Goal: Task Accomplishment & Management: Manage account settings

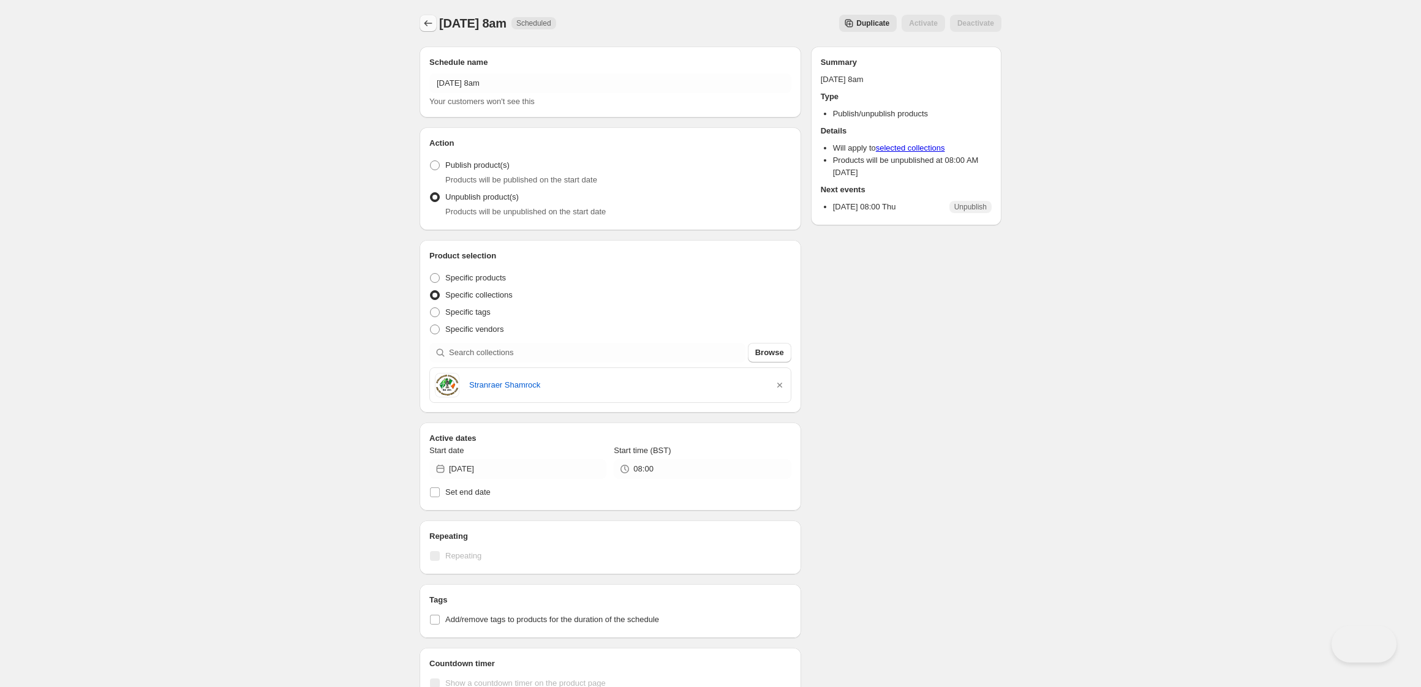
click at [427, 22] on icon "Schedules" at bounding box center [428, 23] width 12 height 12
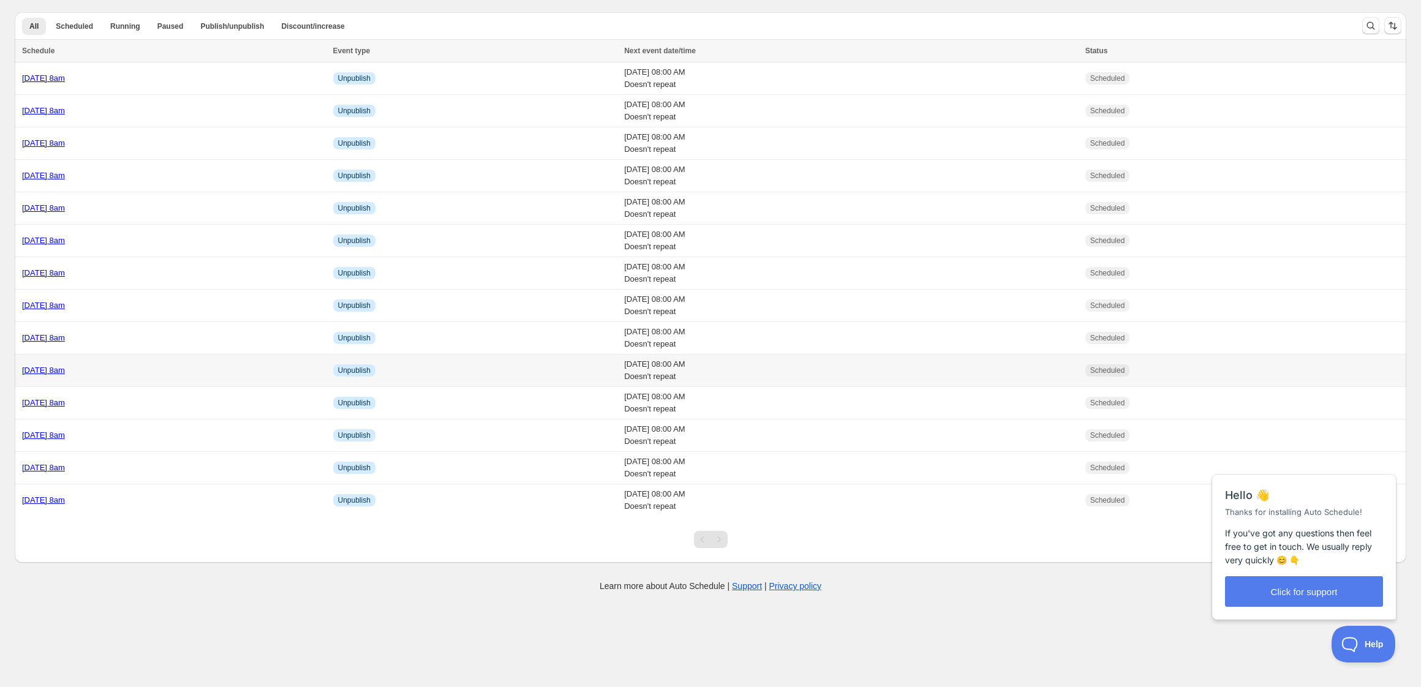
click at [191, 371] on div "[DATE] 8am" at bounding box center [174, 370] width 304 height 12
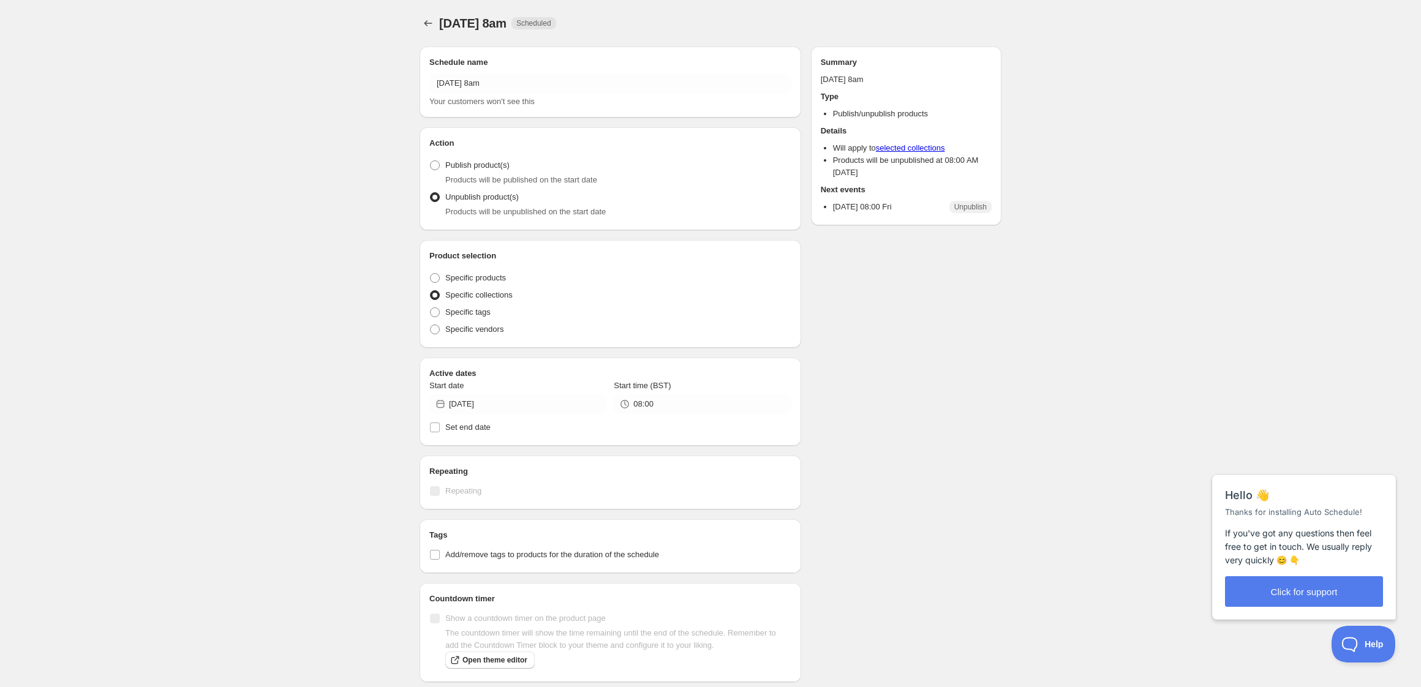
radio input "true"
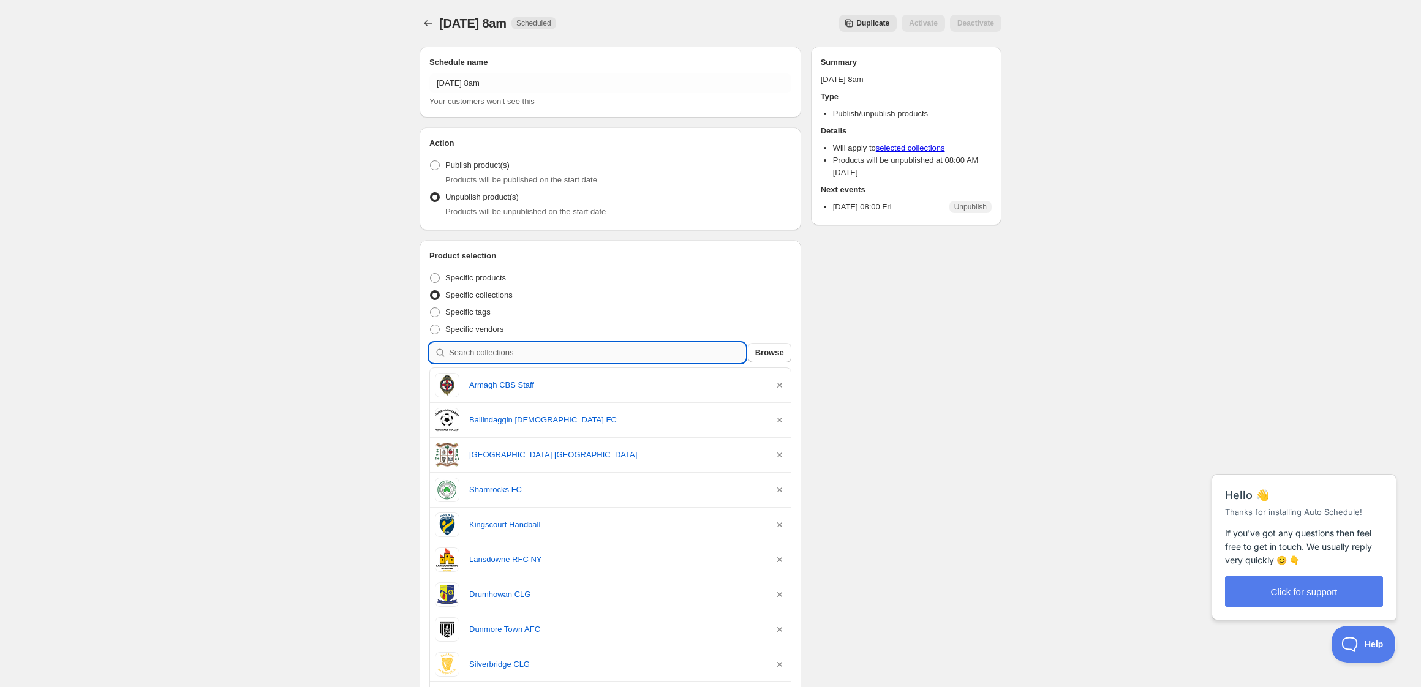
click at [526, 352] on input "search" at bounding box center [597, 353] width 296 height 20
type input "n"
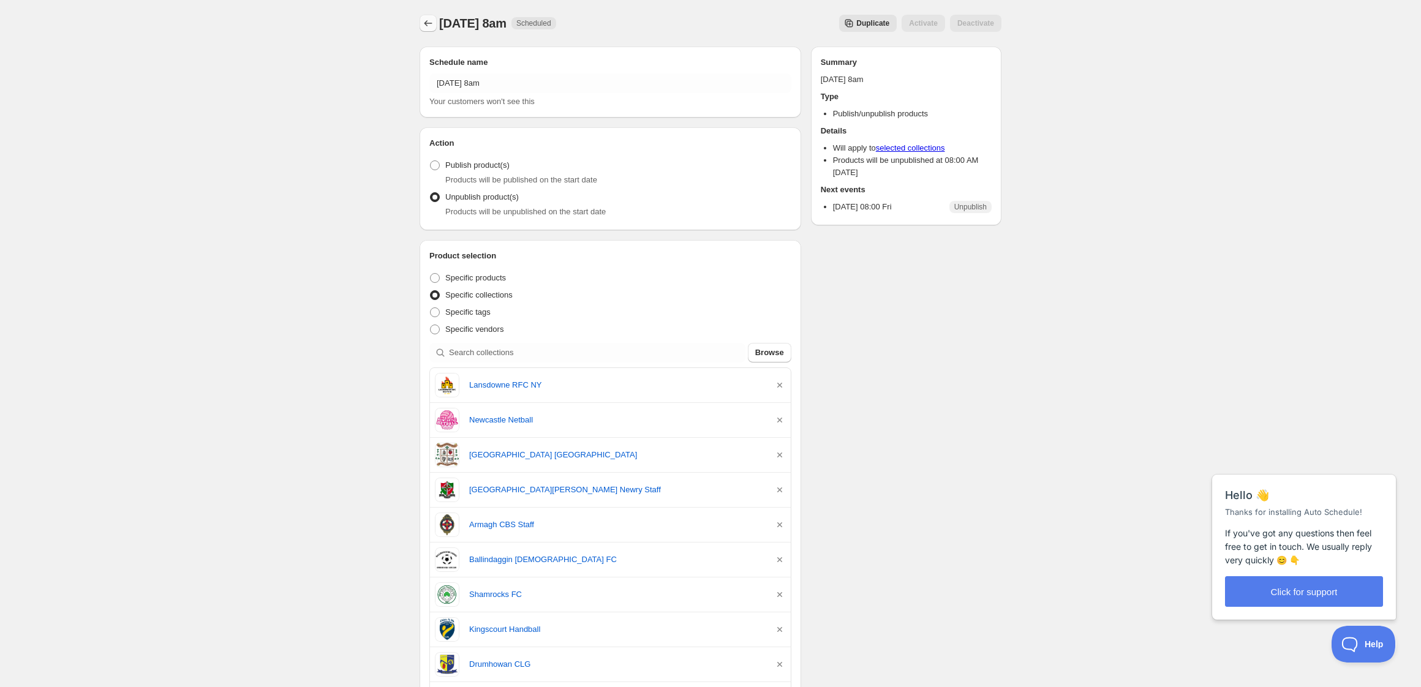
click at [425, 20] on icon "Schedules" at bounding box center [428, 23] width 12 height 12
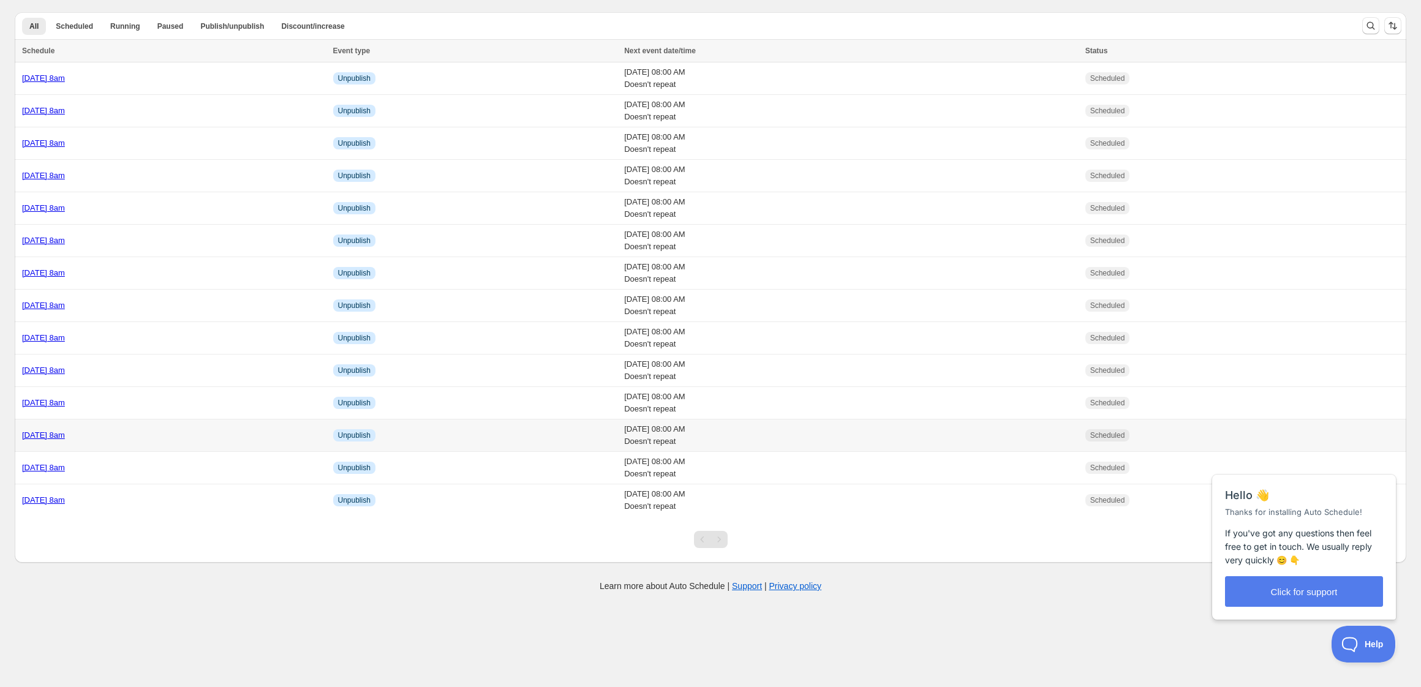
click at [174, 438] on div "[DATE] 8am" at bounding box center [174, 435] width 304 height 12
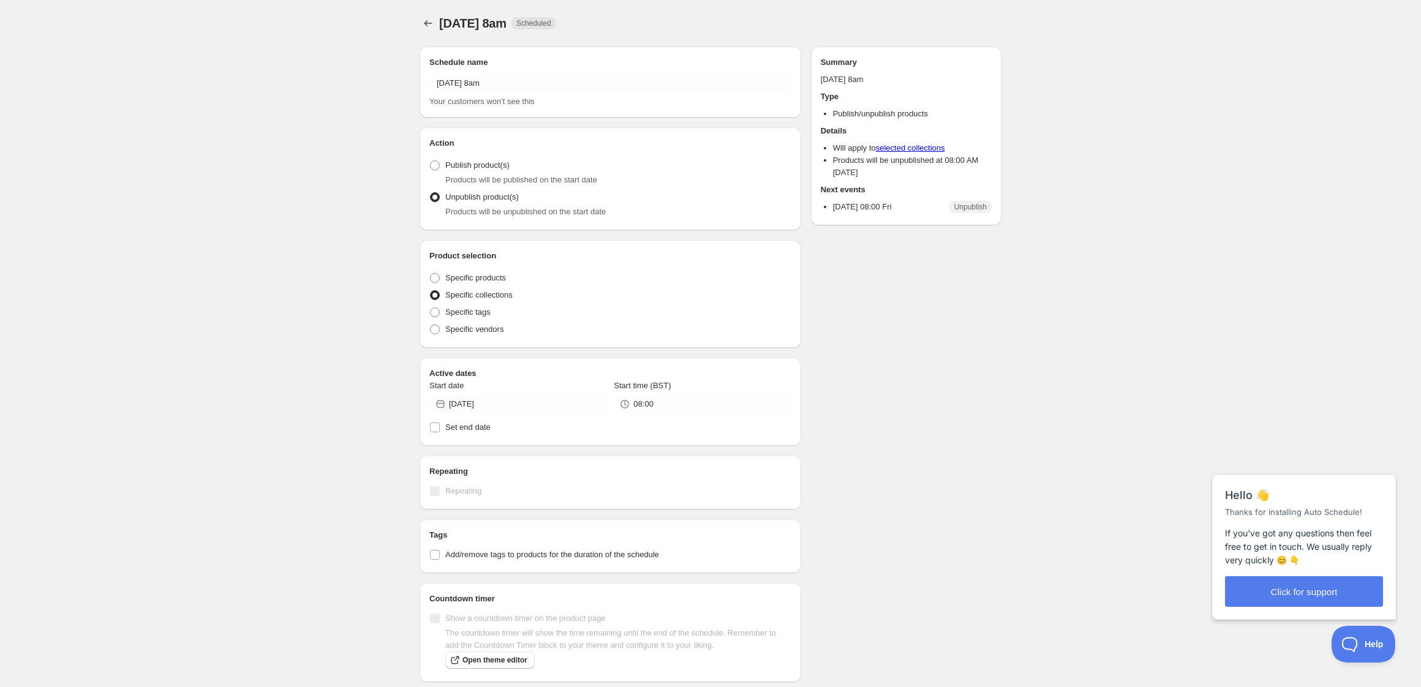
radio input "true"
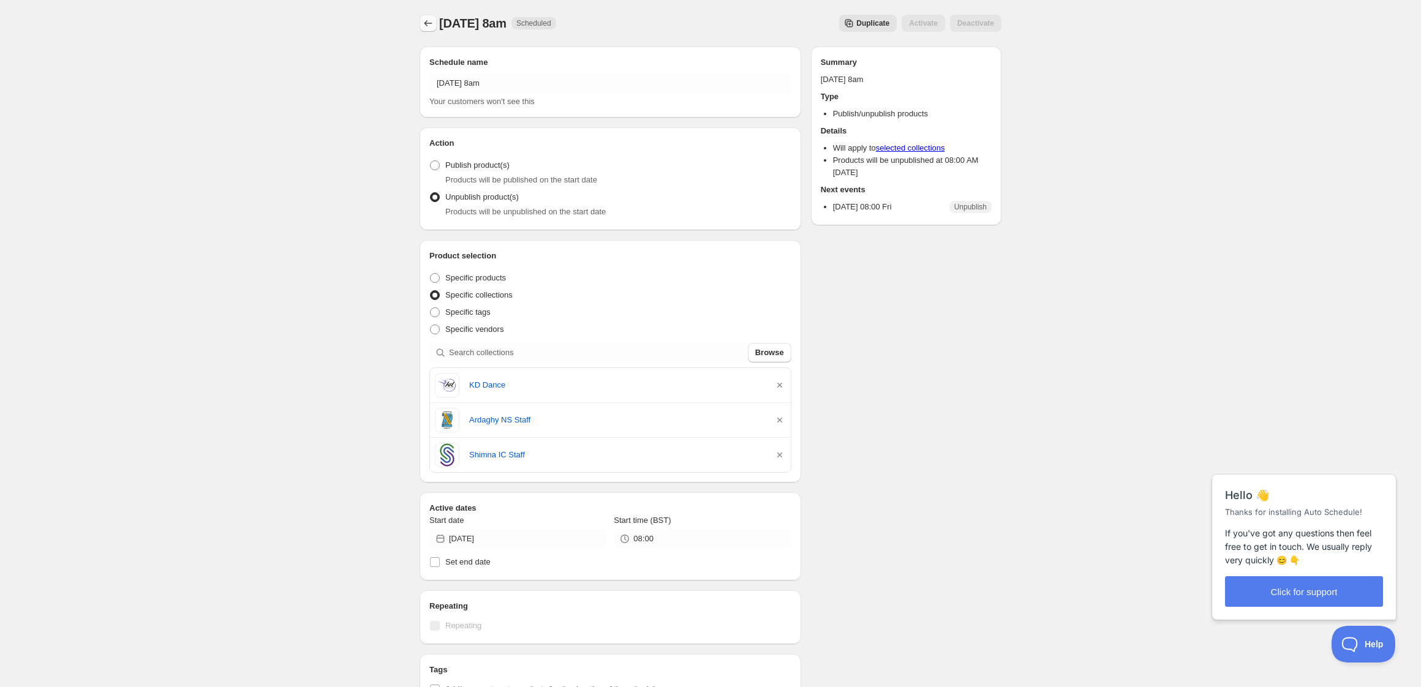
click at [434, 17] on button "Schedules" at bounding box center [428, 23] width 17 height 17
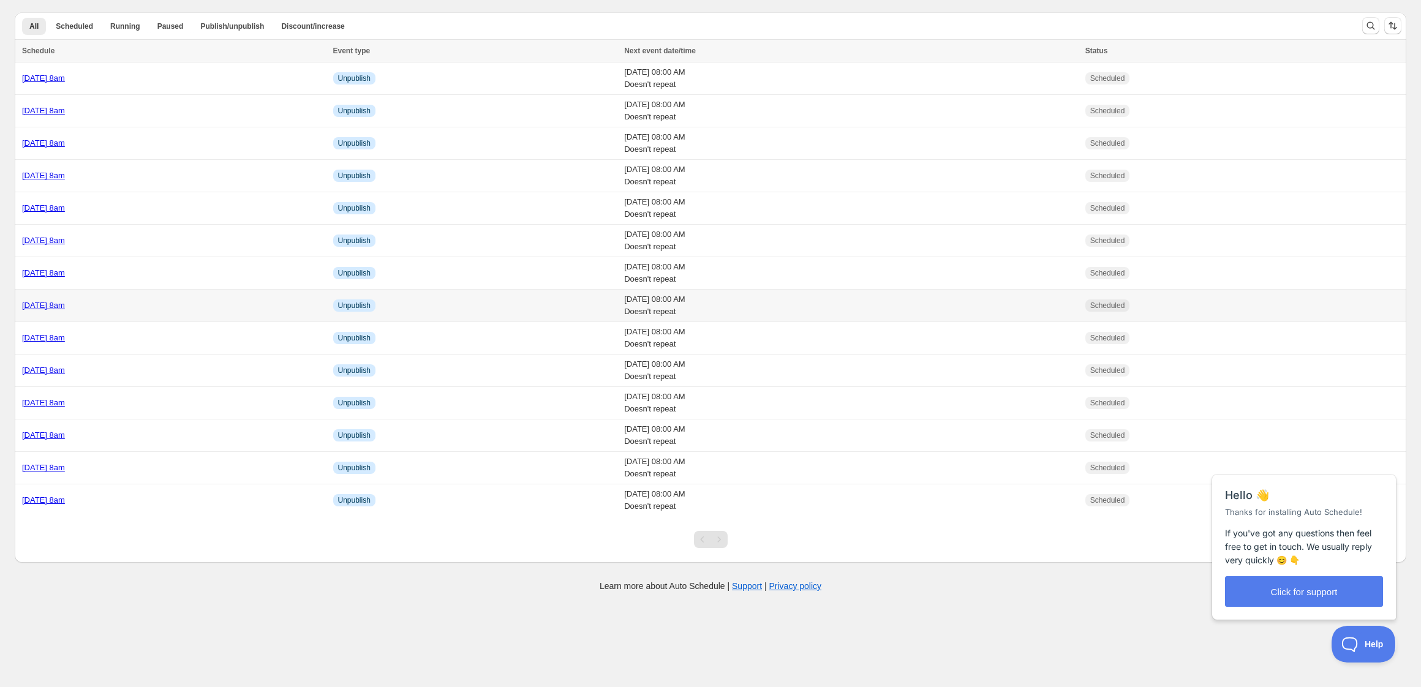
click at [198, 314] on td "[DATE] 8am" at bounding box center [172, 306] width 315 height 32
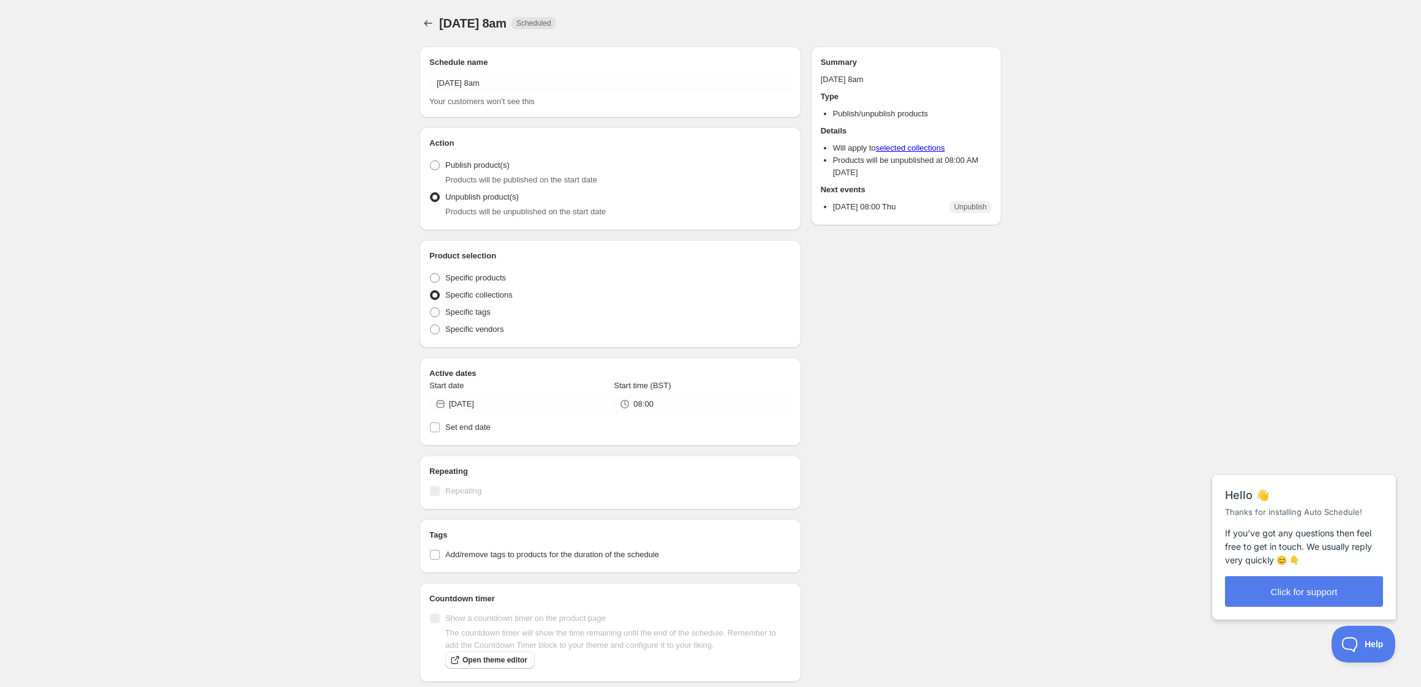
radio input "true"
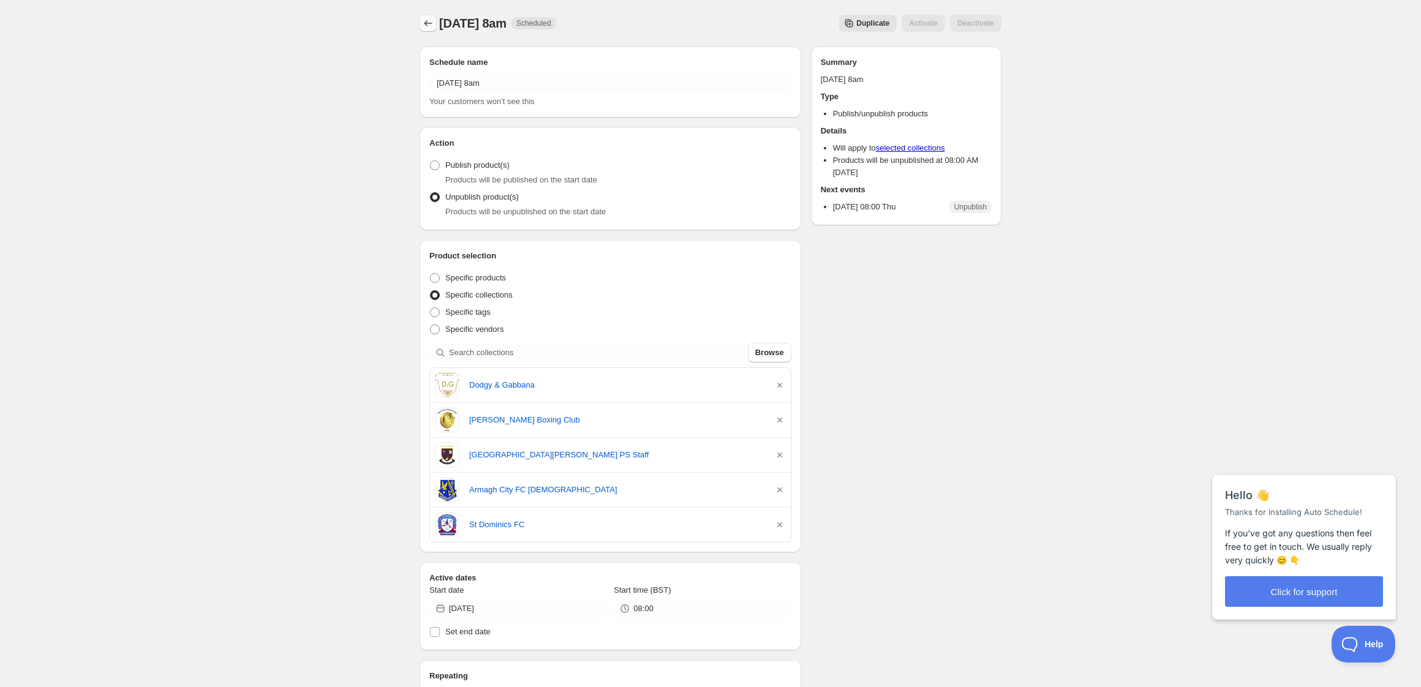
click at [425, 22] on icon "Schedules" at bounding box center [428, 23] width 12 height 12
